Goal: Information Seeking & Learning: Learn about a topic

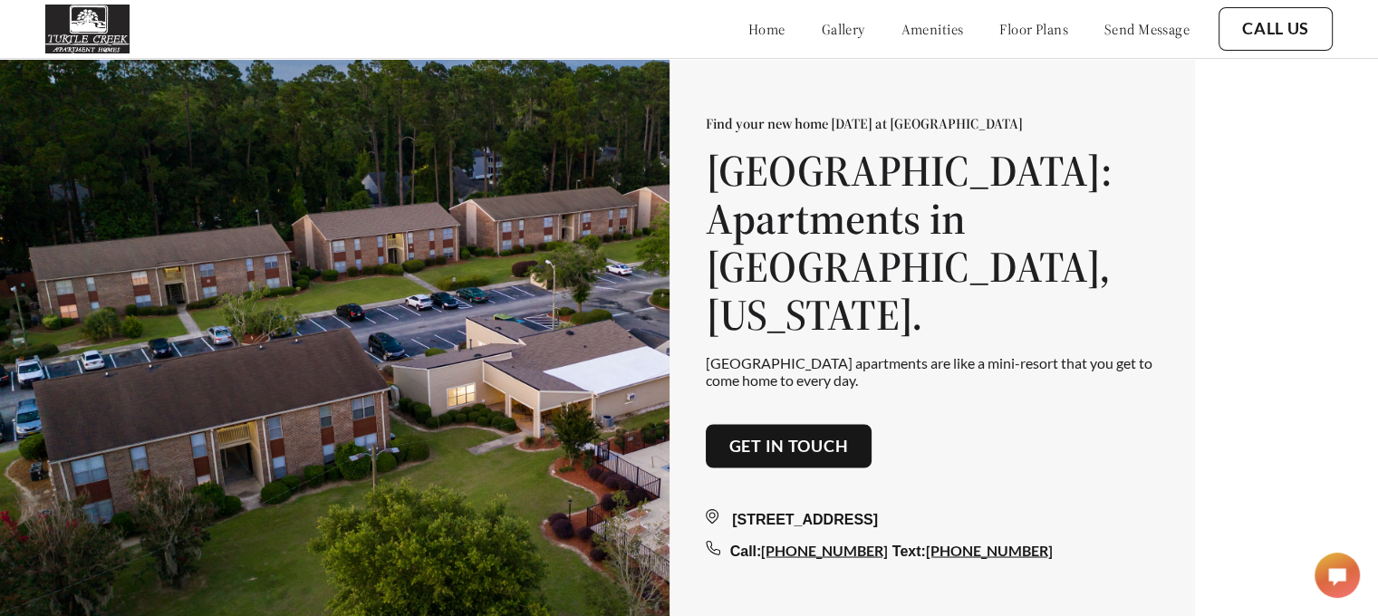
click at [999, 32] on link "floor plans" at bounding box center [1033, 29] width 69 height 18
click at [999, 31] on link "floor plans" at bounding box center [1033, 29] width 69 height 18
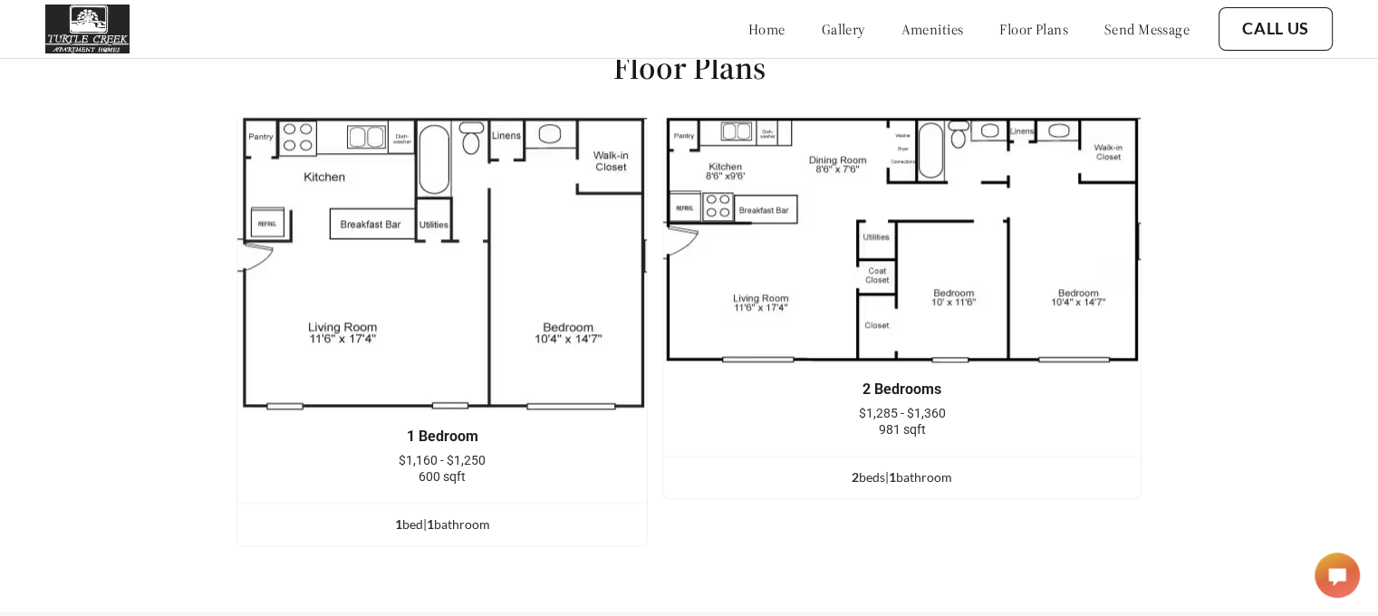
scroll to position [2201, 0]
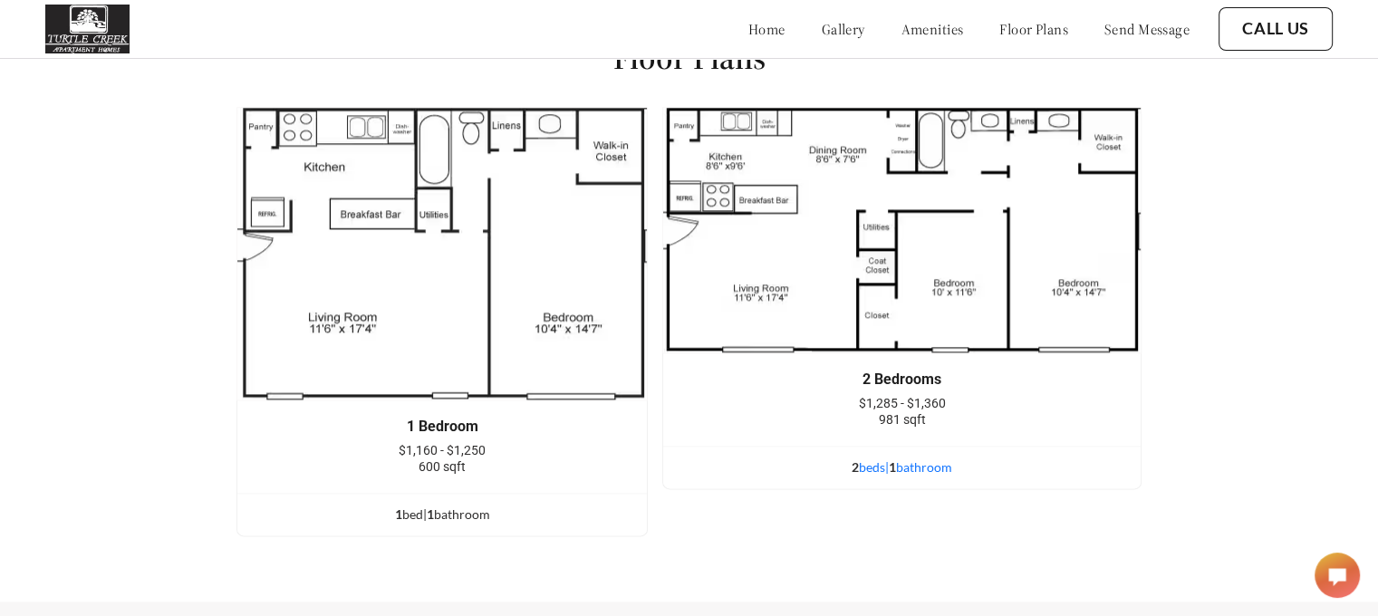
click at [881, 477] on div "2 bed s | 1 bathroom" at bounding box center [901, 467] width 477 height 20
click at [908, 476] on div "2 bed s | 1 bathroom" at bounding box center [901, 467] width 477 height 20
click at [875, 476] on div "2 bed s | 1 bathroom" at bounding box center [901, 467] width 477 height 20
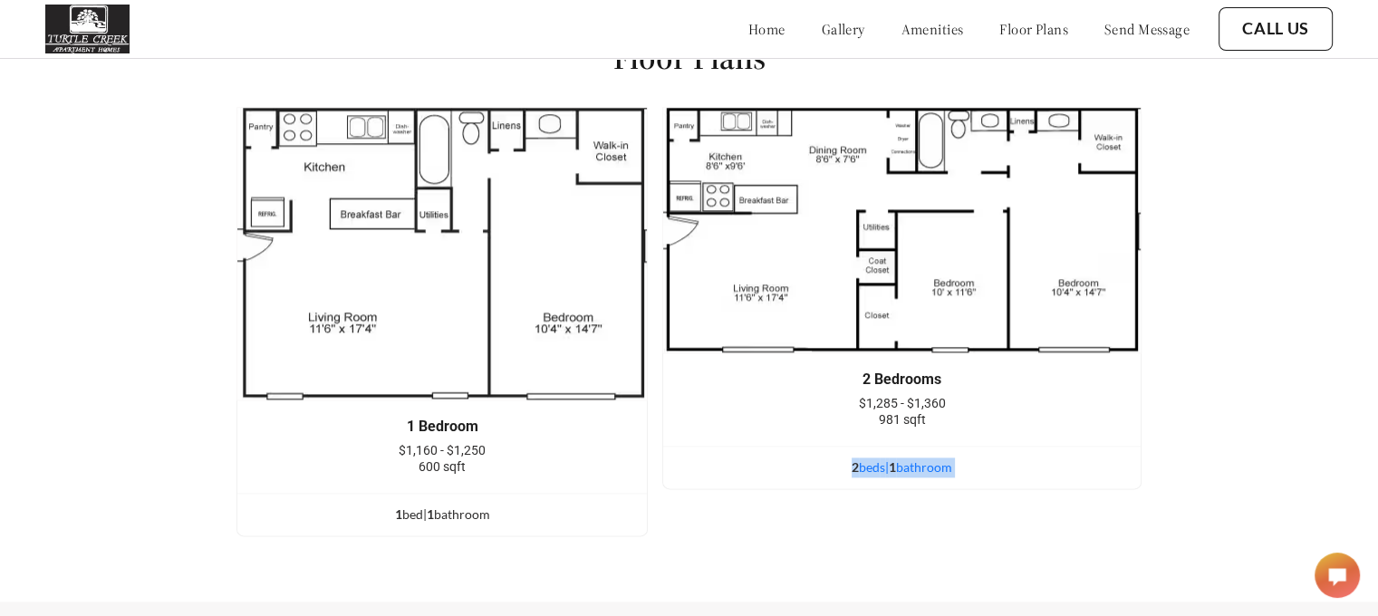
click at [875, 476] on div "2 bed s | 1 bathroom" at bounding box center [901, 467] width 477 height 20
click at [1279, 149] on div "Floor Plans 1 Bedroom $1,160 - $1,250 600 sqft 1 bed | 1 bathroom 2 Bedrooms $1…" at bounding box center [689, 293] width 1378 height 615
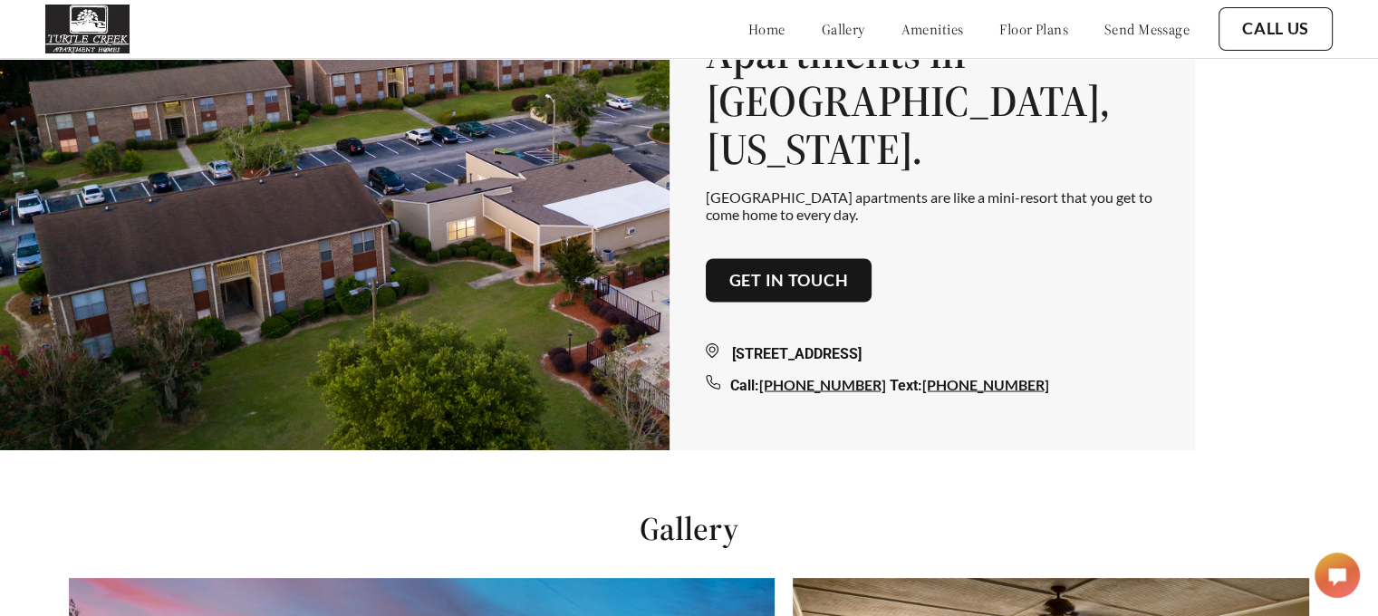
scroll to position [0, 0]
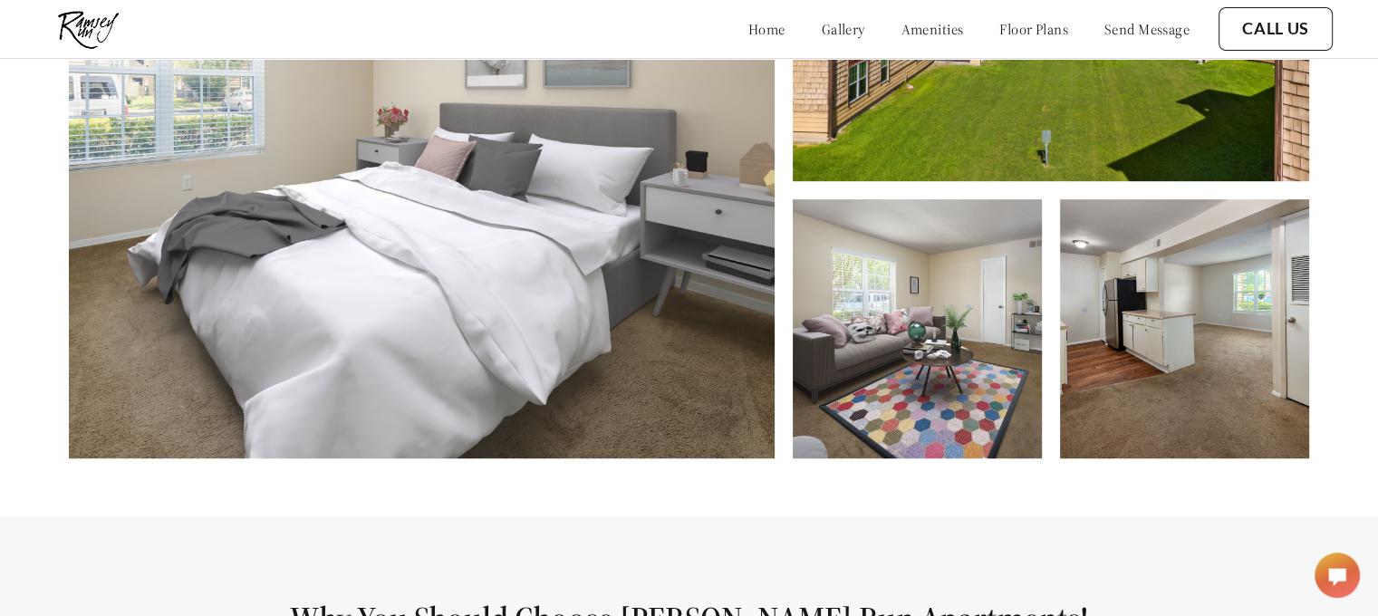
scroll to position [942, 0]
